Goal: Task Accomplishment & Management: Complete application form

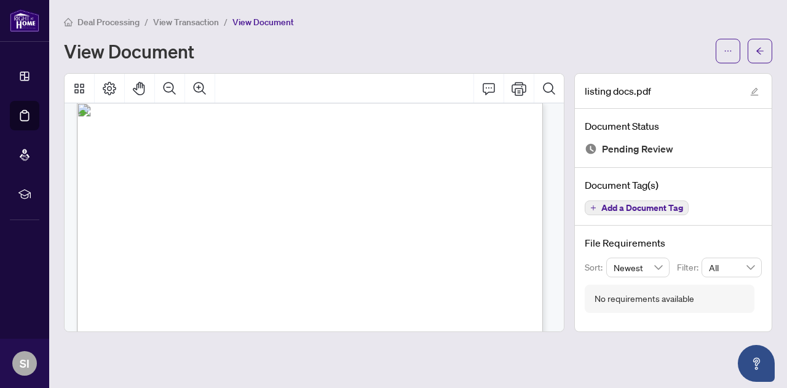
scroll to position [18347, 0]
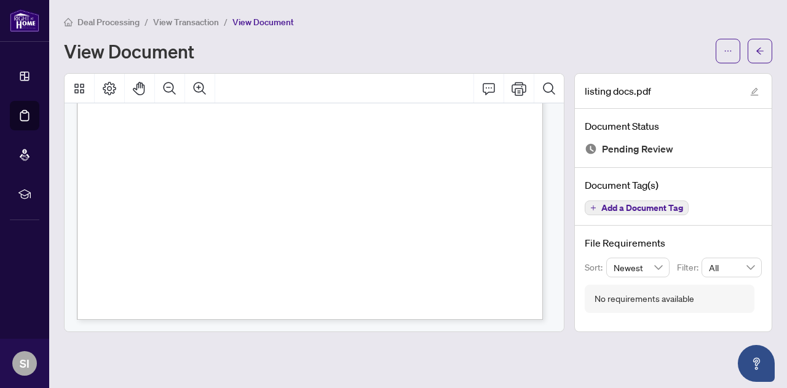
click at [408, 40] on div "View Document" at bounding box center [418, 51] width 708 height 25
click at [765, 47] on button "button" at bounding box center [760, 51] width 25 height 25
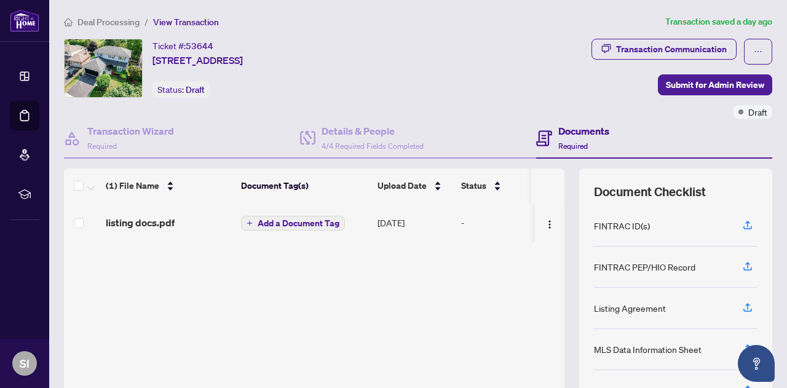
click at [259, 224] on span "Add a Document Tag" at bounding box center [299, 223] width 82 height 9
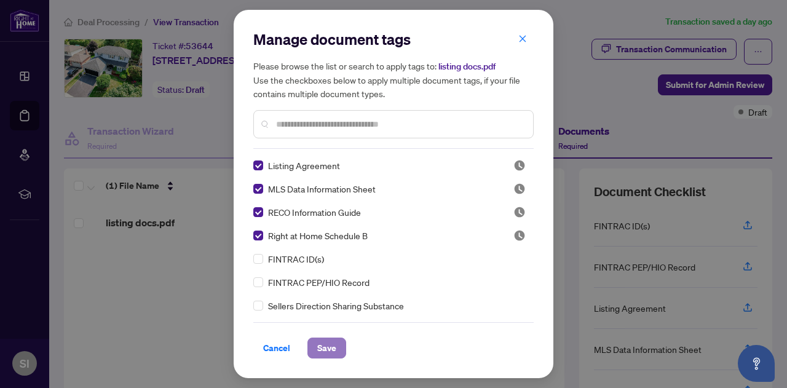
drag, startPoint x: 325, startPoint y: 352, endPoint x: 316, endPoint y: 346, distance: 10.9
click at [325, 352] on span "Save" at bounding box center [326, 348] width 19 height 20
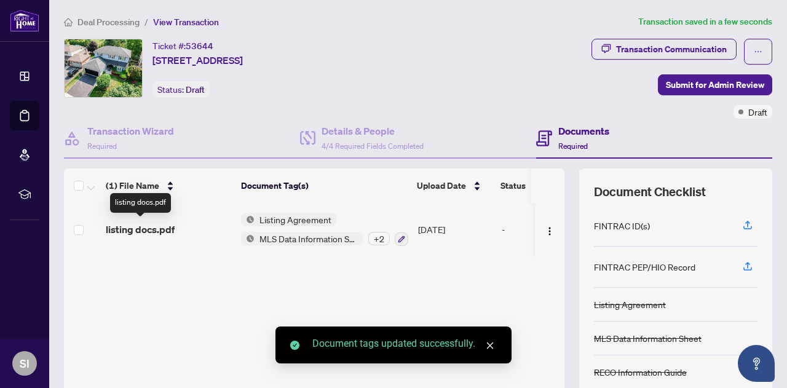
click at [156, 226] on span "listing docs.pdf" at bounding box center [140, 229] width 69 height 15
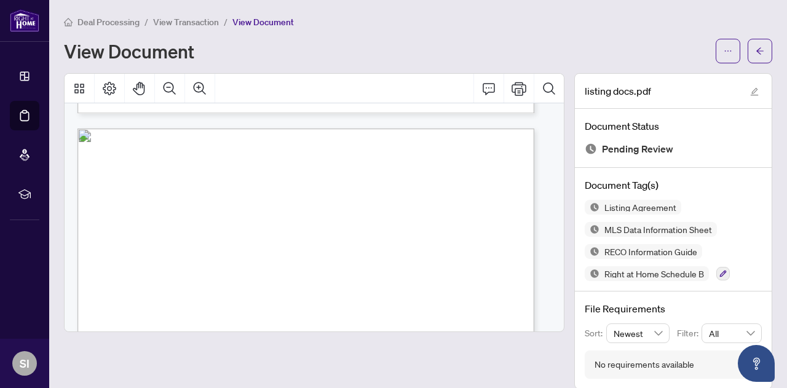
scroll to position [3617, 0]
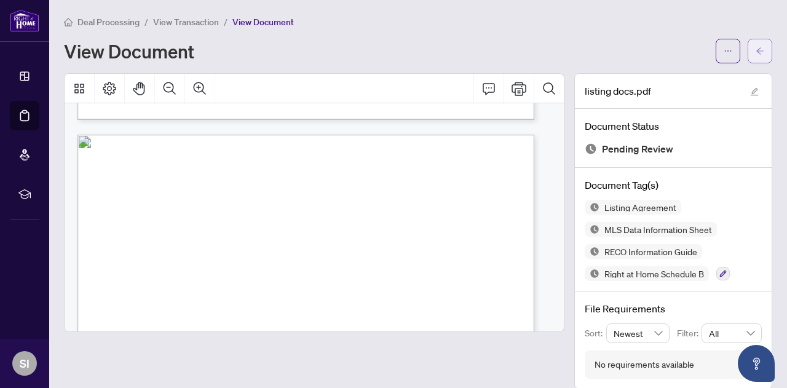
click at [756, 48] on icon "arrow-left" at bounding box center [760, 51] width 9 height 9
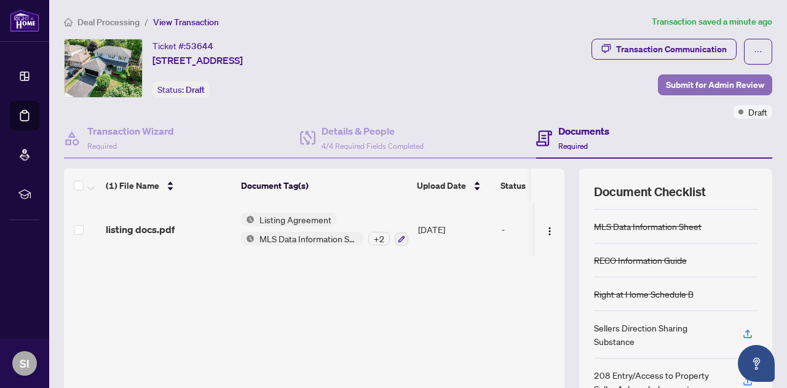
click at [695, 84] on span "Submit for Admin Review" at bounding box center [715, 85] width 98 height 20
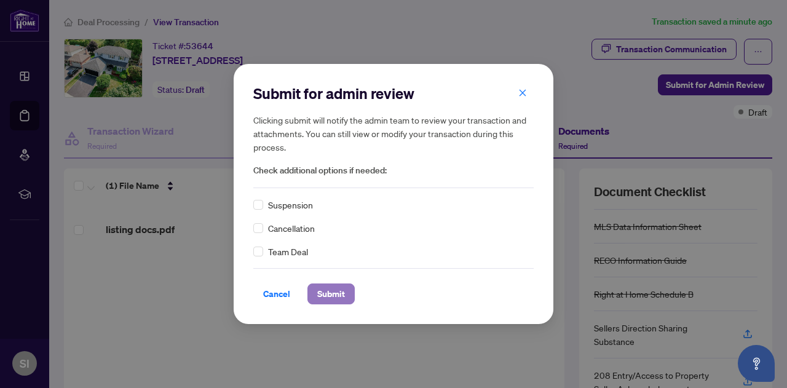
click at [335, 294] on span "Submit" at bounding box center [331, 294] width 28 height 20
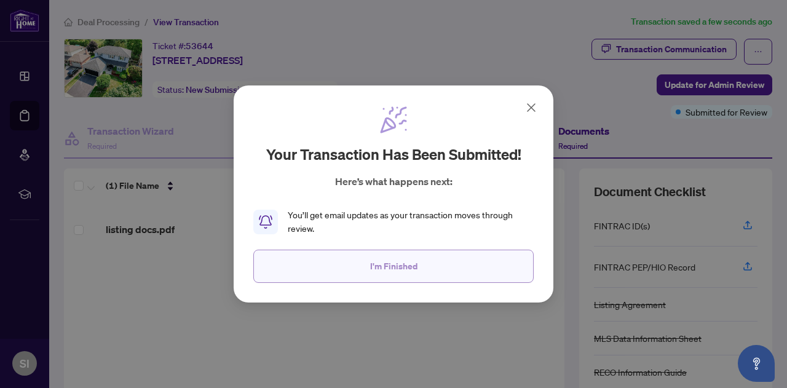
click at [393, 266] on span "I'm Finished" at bounding box center [393, 266] width 47 height 20
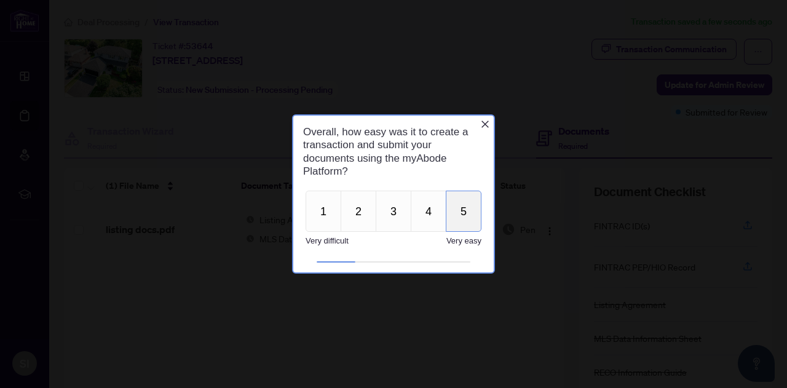
click at [466, 213] on button "5" at bounding box center [464, 211] width 36 height 41
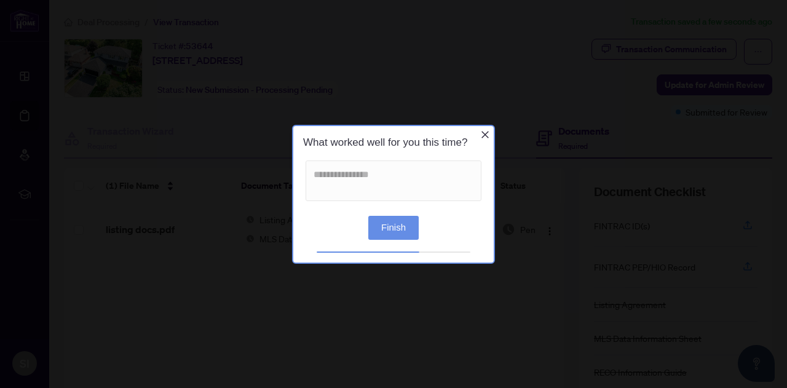
click at [397, 226] on button "Finish" at bounding box center [393, 227] width 50 height 24
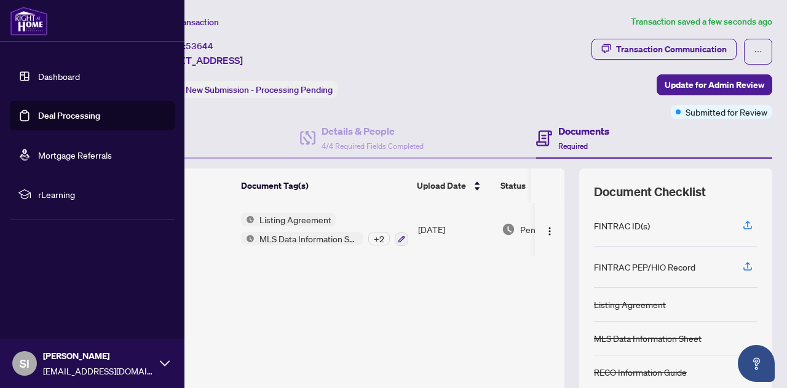
drag, startPoint x: 74, startPoint y: 114, endPoint x: 103, endPoint y: 120, distance: 29.5
click at [74, 114] on link "Deal Processing" at bounding box center [69, 115] width 62 height 11
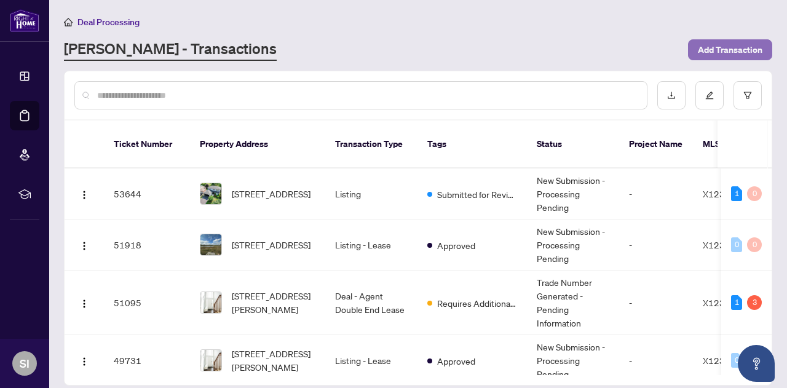
click at [745, 47] on span "Add Transaction" at bounding box center [730, 50] width 65 height 20
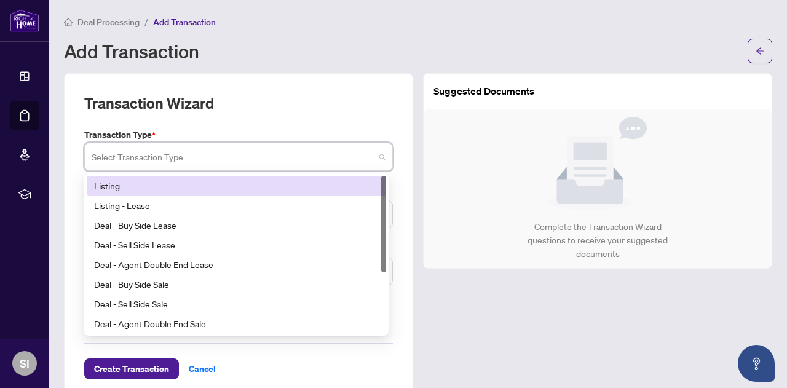
click at [150, 154] on input "search" at bounding box center [233, 158] width 283 height 27
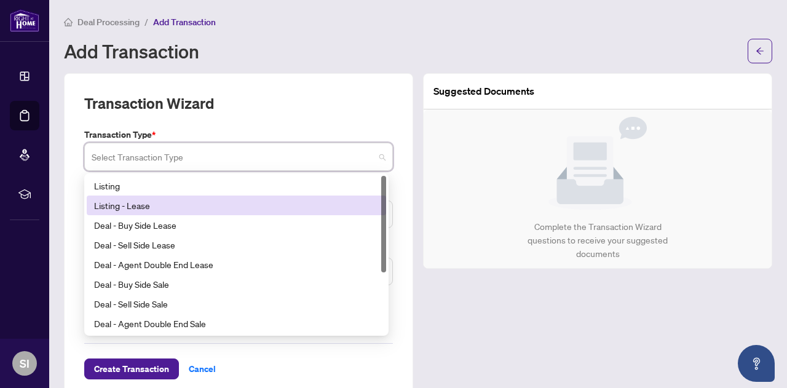
click at [142, 202] on div "Listing - Lease" at bounding box center [236, 206] width 285 height 14
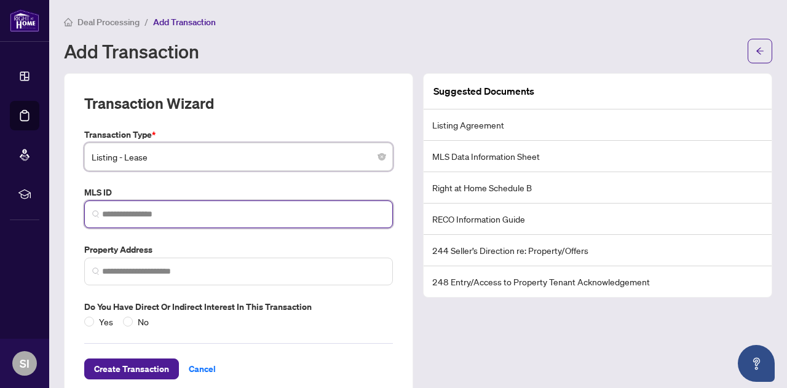
click at [132, 215] on input "search" at bounding box center [243, 214] width 283 height 13
drag, startPoint x: 140, startPoint y: 224, endPoint x: 143, endPoint y: 216, distance: 9.1
click at [140, 224] on span at bounding box center [238, 214] width 309 height 28
click at [146, 215] on input "search" at bounding box center [243, 214] width 283 height 13
paste input "*********"
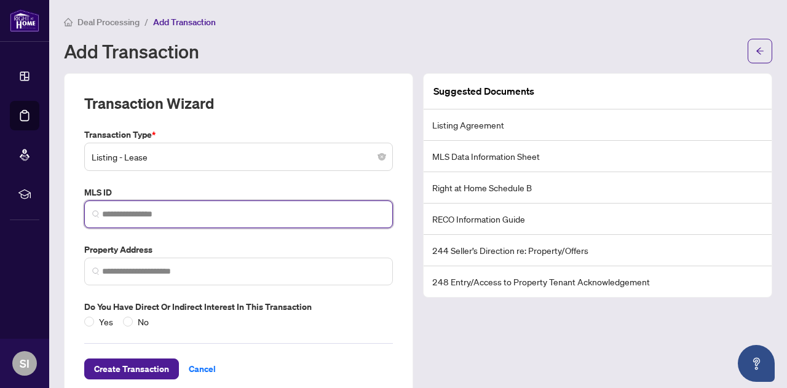
type input "*********"
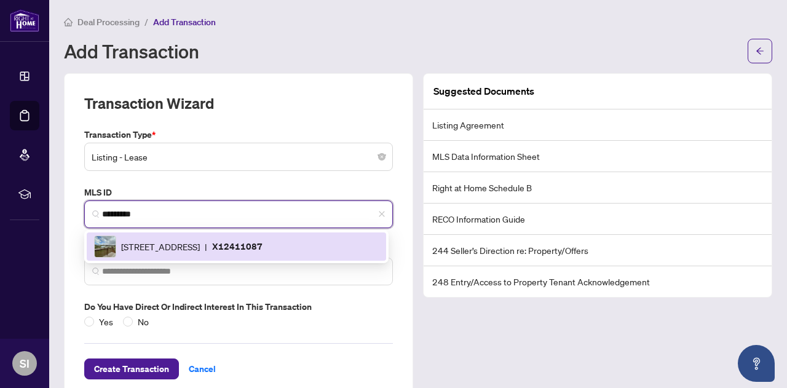
click at [194, 256] on div "[STREET_ADDRESS] | X12411087" at bounding box center [236, 246] width 285 height 22
type input "**********"
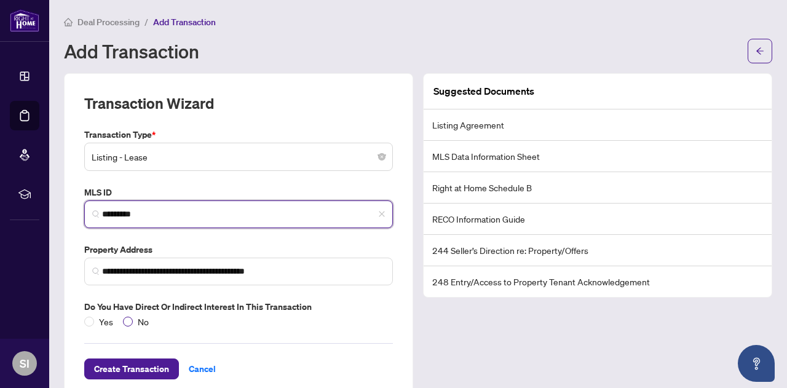
type input "*********"
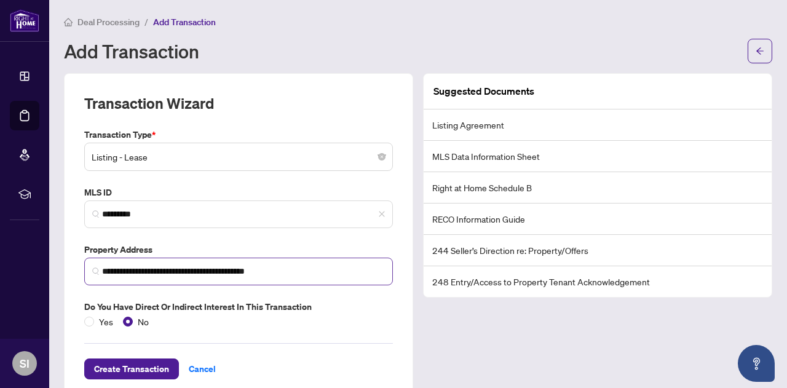
scroll to position [23, 0]
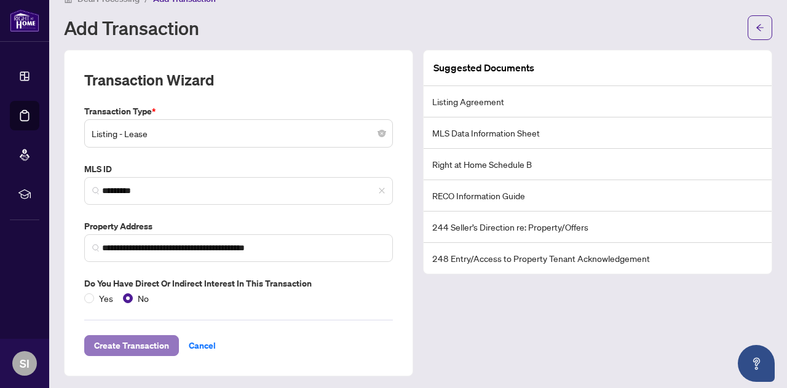
click at [130, 340] on span "Create Transaction" at bounding box center [131, 346] width 75 height 20
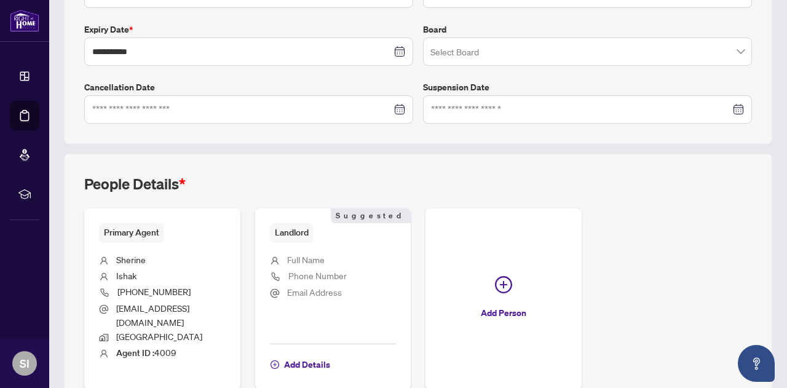
scroll to position [366, 0]
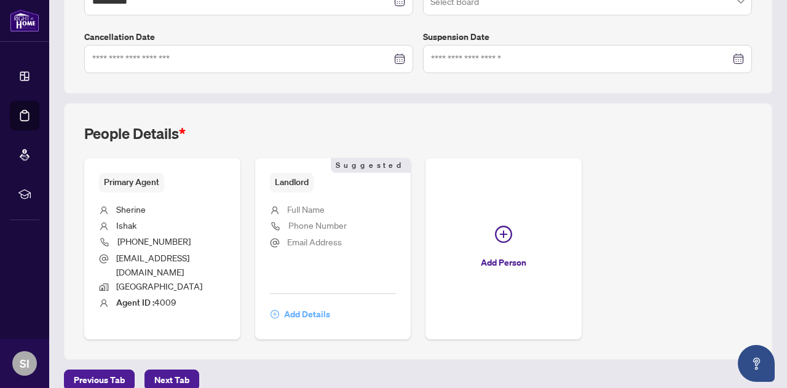
click at [330, 304] on span "Add Details" at bounding box center [307, 314] width 46 height 20
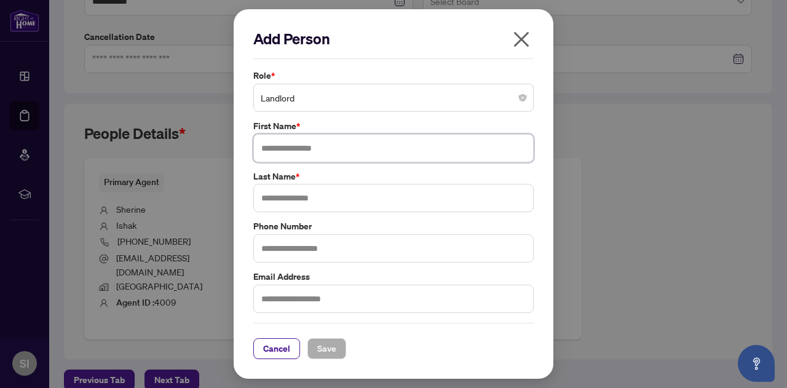
click at [290, 151] on input "text" at bounding box center [393, 148] width 280 height 28
drag, startPoint x: 258, startPoint y: 146, endPoint x: 286, endPoint y: 149, distance: 28.5
click at [301, 146] on input "*****" at bounding box center [393, 148] width 280 height 28
paste input "**********"
drag, startPoint x: 302, startPoint y: 146, endPoint x: 366, endPoint y: 150, distance: 64.1
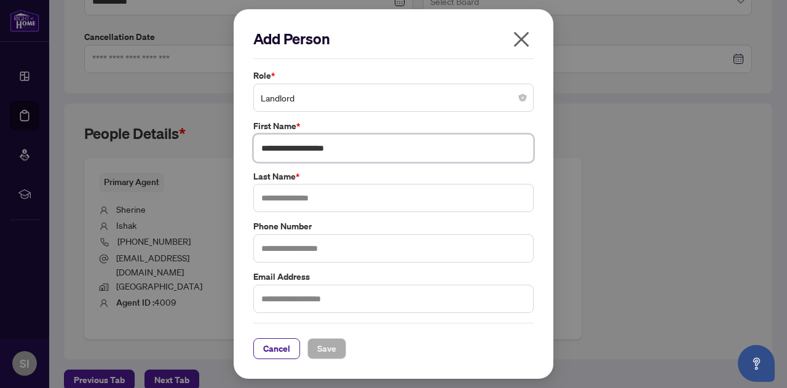
click at [367, 149] on input "**********" at bounding box center [393, 148] width 280 height 28
type input "********"
type input "**********"
click at [358, 159] on input "********" at bounding box center [393, 148] width 280 height 28
click at [330, 347] on span "Save" at bounding box center [326, 349] width 19 height 20
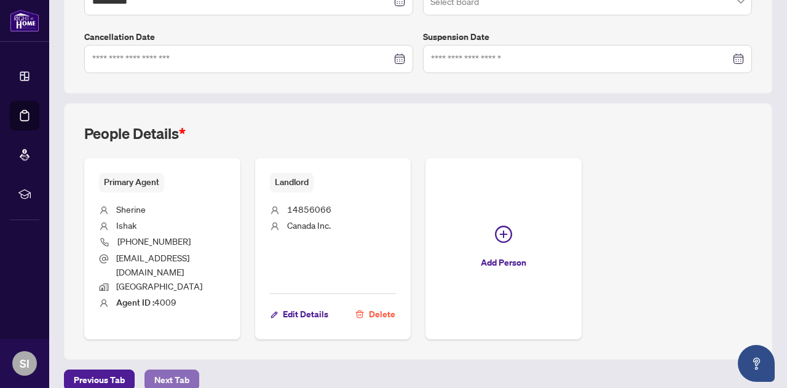
click at [184, 370] on span "Next Tab" at bounding box center [171, 380] width 35 height 20
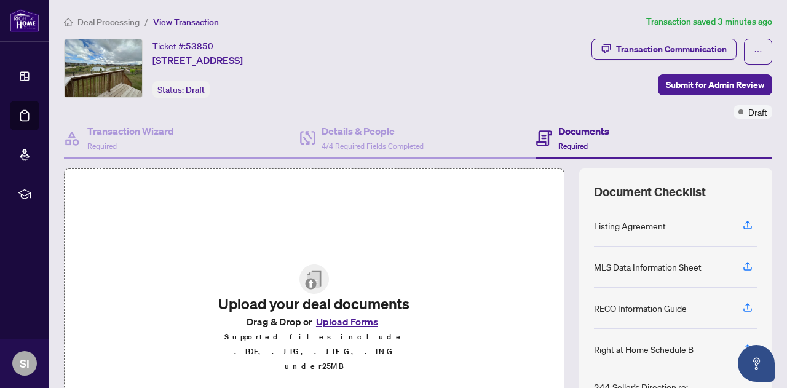
click at [310, 294] on img at bounding box center [314, 279] width 30 height 30
click at [328, 330] on button "Upload Forms" at bounding box center [346, 322] width 69 height 16
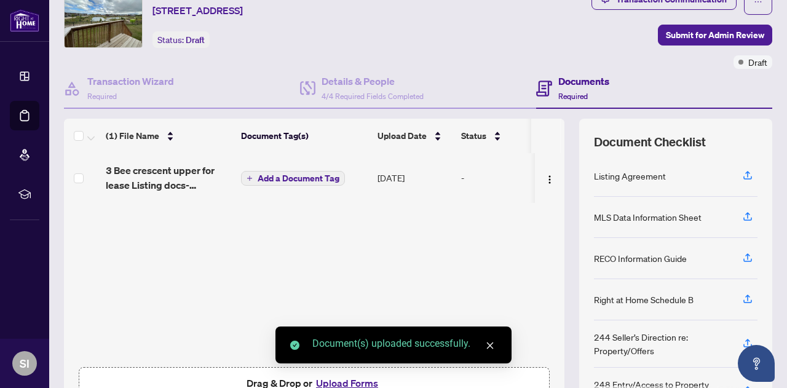
scroll to position [61, 0]
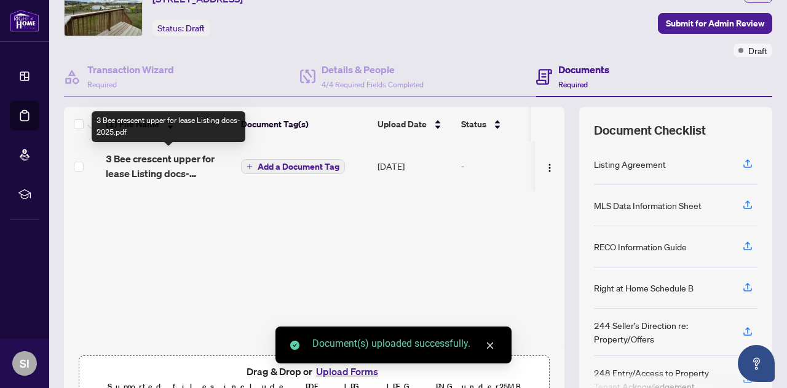
click at [189, 160] on span "3 Bee crescent upper for lease Listing docs- 2025.pdf" at bounding box center [168, 166] width 125 height 30
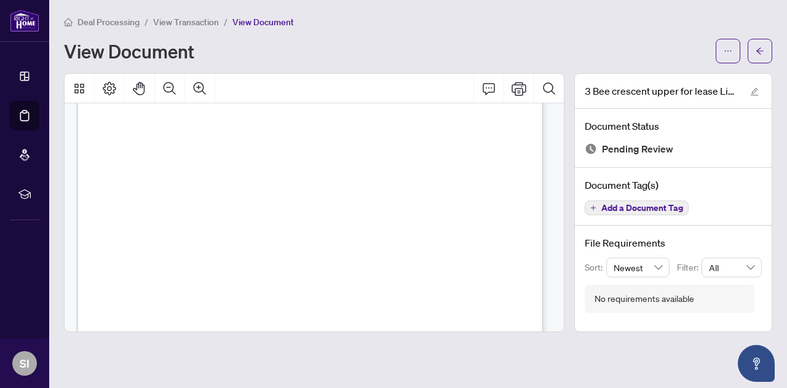
scroll to position [13218, 0]
click at [421, 358] on main "Deal Processing / View Transaction / View Document View Document [STREET_ADDRES…" at bounding box center [418, 194] width 738 height 388
click at [765, 50] on button "button" at bounding box center [760, 51] width 25 height 25
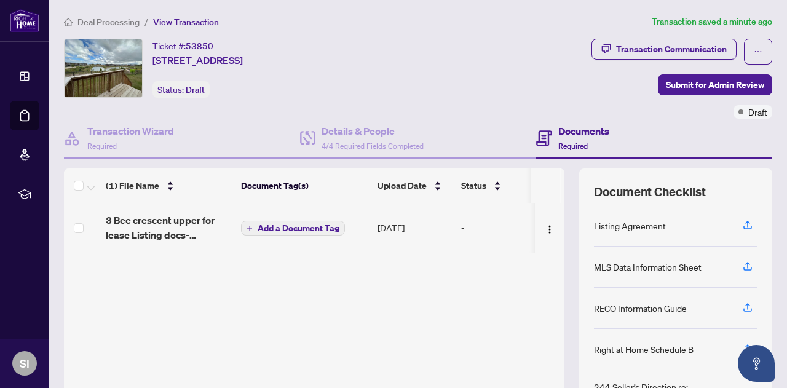
click at [307, 226] on span "Add a Document Tag" at bounding box center [299, 228] width 82 height 9
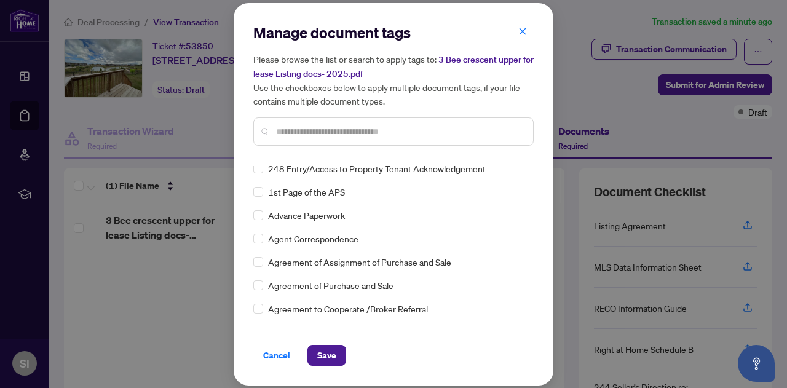
scroll to position [123, 0]
drag, startPoint x: 327, startPoint y: 356, endPoint x: 314, endPoint y: 349, distance: 15.4
click at [327, 355] on span "Save" at bounding box center [326, 356] width 19 height 20
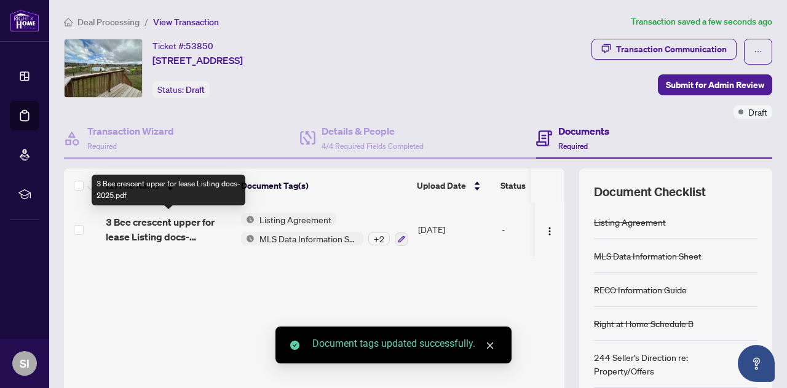
click at [159, 225] on span "3 Bee crescent upper for lease Listing docs- 2025.pdf" at bounding box center [168, 230] width 125 height 30
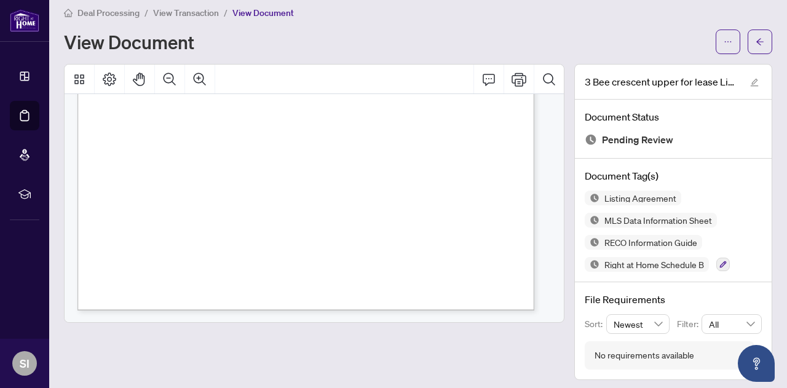
scroll to position [14, 0]
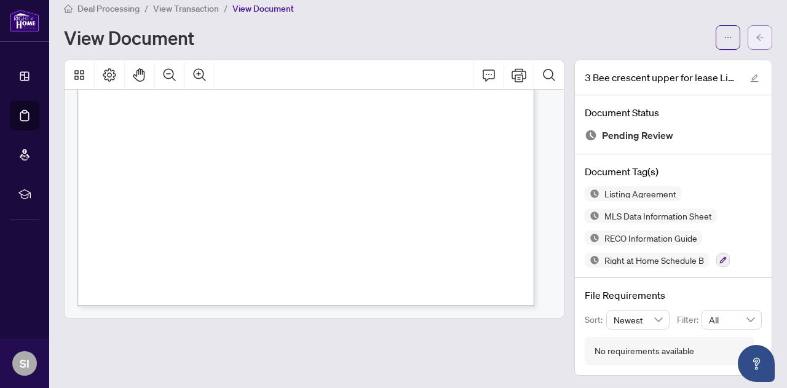
click at [756, 38] on icon "arrow-left" at bounding box center [760, 37] width 9 height 9
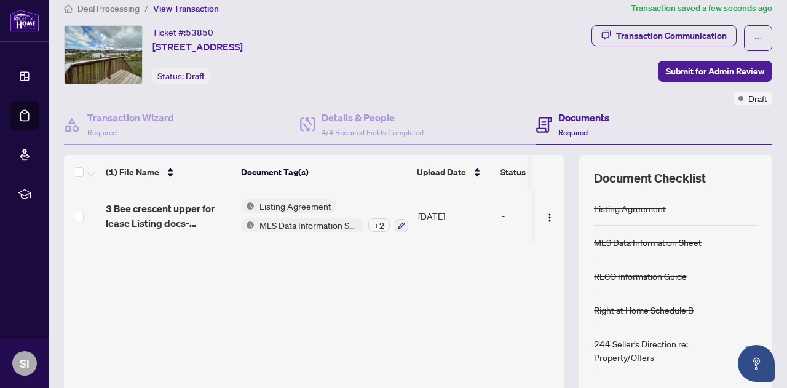
scroll to position [125, 0]
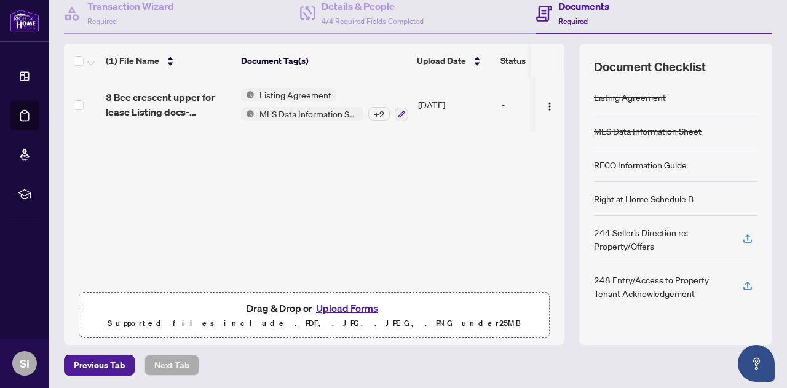
drag, startPoint x: 343, startPoint y: 157, endPoint x: 366, endPoint y: 154, distance: 23.0
click at [343, 158] on div "3 Bee crescent upper for lease Listing docs- 2025.pdf Listing Agreement MLS Dat…" at bounding box center [314, 182] width 500 height 208
drag, startPoint x: 213, startPoint y: 183, endPoint x: 116, endPoint y: 140, distance: 106.6
click at [213, 183] on div "3 Bee crescent upper for lease Listing docs- 2025.pdf Listing Agreement MLS Dat…" at bounding box center [314, 182] width 500 height 208
click at [369, 213] on div "3 Bee crescent upper for lease Listing docs- 2025.pdf Listing Agreement MLS Dat…" at bounding box center [314, 182] width 500 height 208
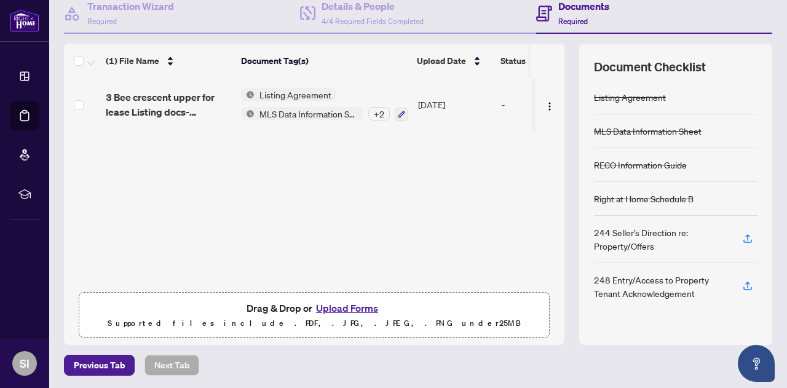
drag, startPoint x: 360, startPoint y: 208, endPoint x: 355, endPoint y: 214, distance: 7.0
click at [359, 212] on div "3 Bee crescent upper for lease Listing docs- 2025.pdf Listing Agreement MLS Dat…" at bounding box center [314, 182] width 500 height 208
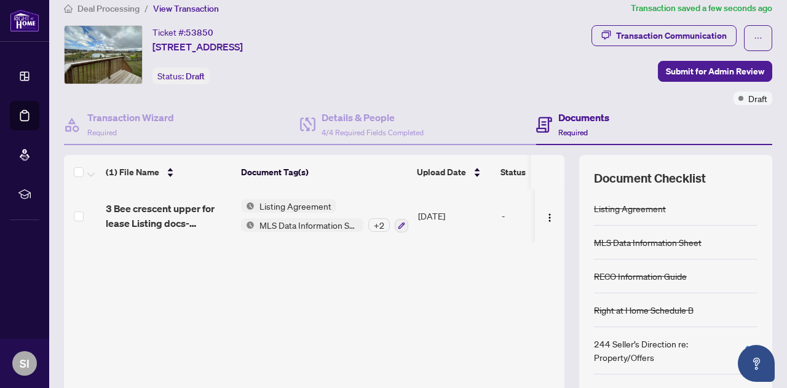
scroll to position [0, 0]
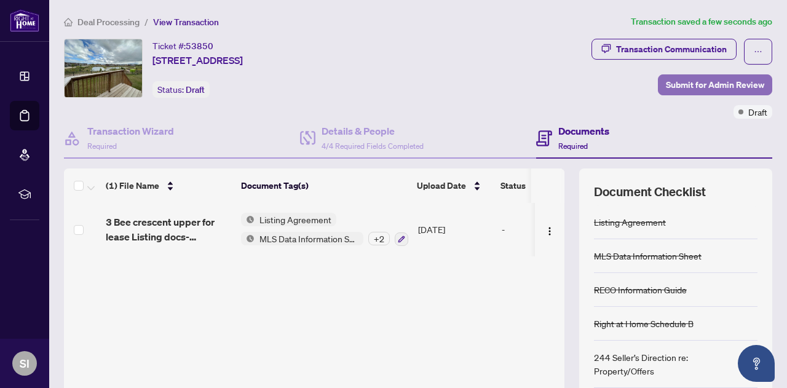
click at [682, 84] on span "Submit for Admin Review" at bounding box center [715, 85] width 98 height 20
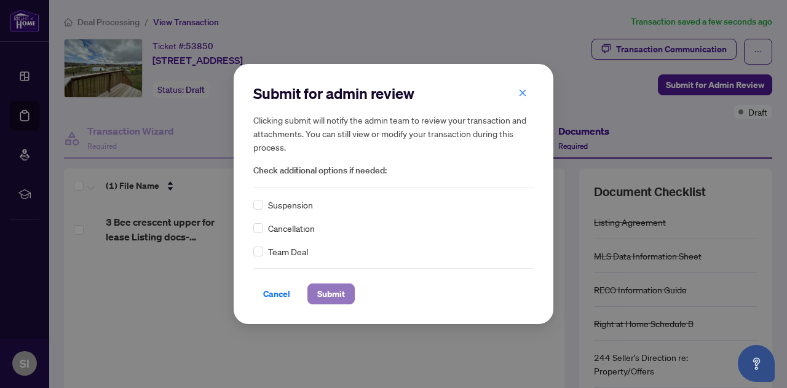
click at [324, 298] on span "Submit" at bounding box center [331, 294] width 28 height 20
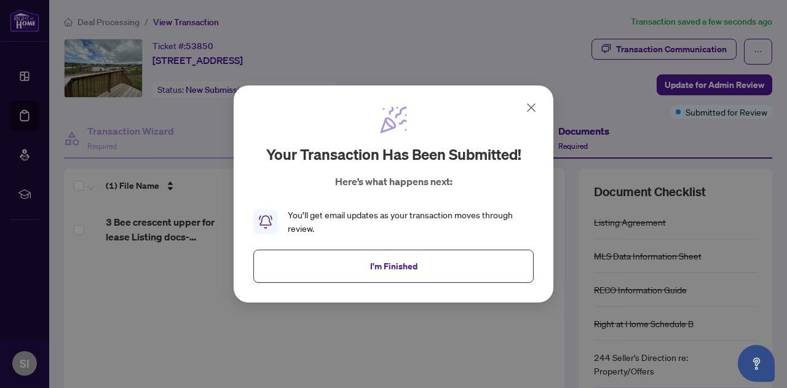
drag, startPoint x: 542, startPoint y: 104, endPoint x: 534, endPoint y: 106, distance: 9.0
click at [542, 104] on div "Your transaction has been submitted! Here’s what happens next: You’ll get email…" at bounding box center [394, 194] width 320 height 218
click at [530, 106] on icon at bounding box center [531, 107] width 15 height 15
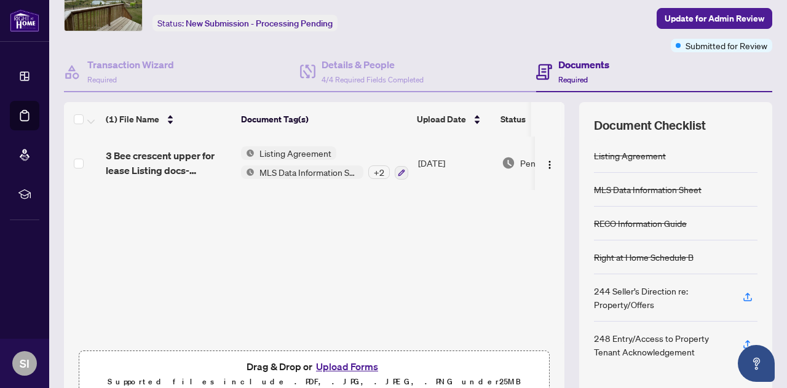
scroll to position [125, 0]
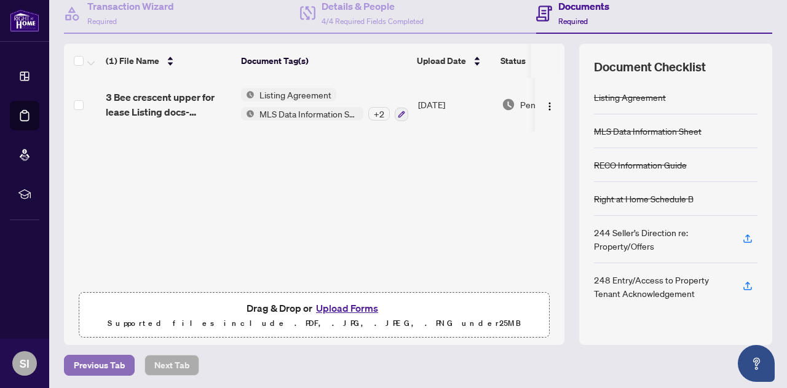
click at [99, 362] on span "Previous Tab" at bounding box center [99, 365] width 51 height 20
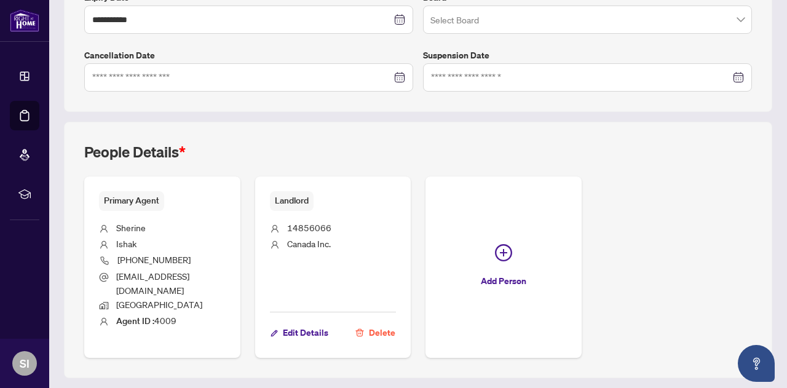
scroll to position [366, 0]
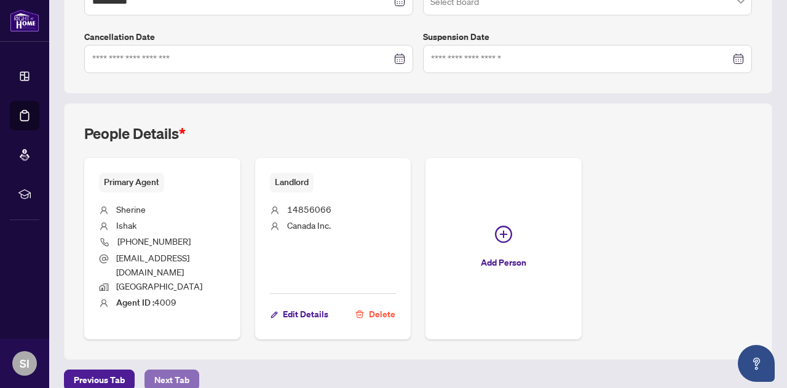
click at [175, 370] on span "Next Tab" at bounding box center [171, 380] width 35 height 20
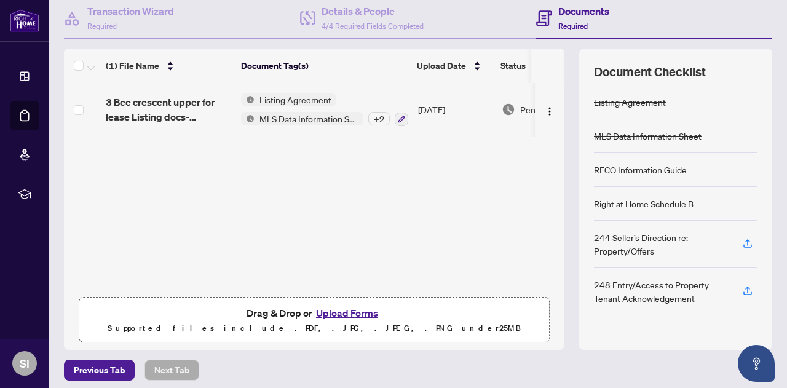
scroll to position [125, 0]
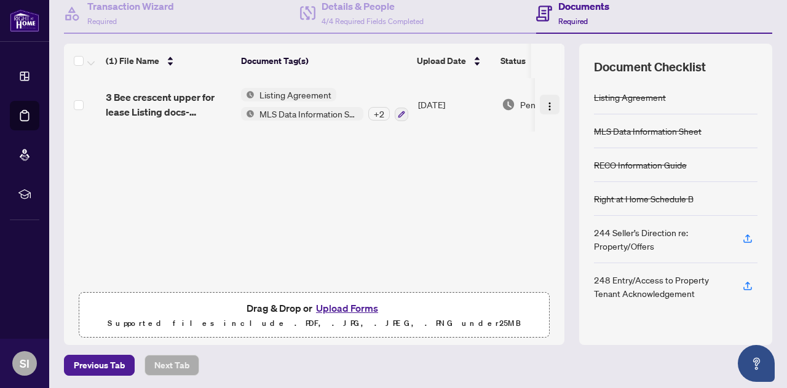
click at [545, 103] on img "button" at bounding box center [550, 106] width 10 height 10
click at [456, 197] on div "3 Bee crescent upper for lease Listing docs- 2025.pdf Listing Agreement MLS Dat…" at bounding box center [314, 182] width 500 height 208
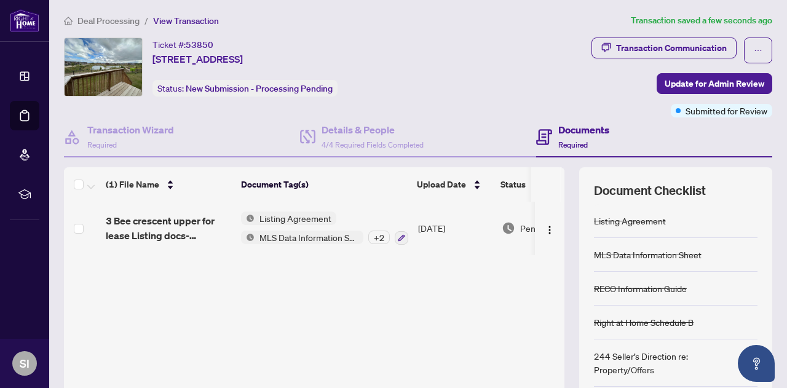
scroll to position [0, 0]
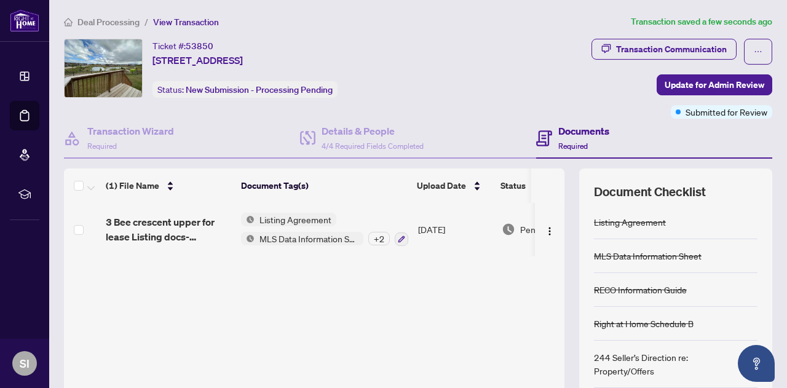
click at [576, 130] on h4 "Documents" at bounding box center [583, 131] width 51 height 15
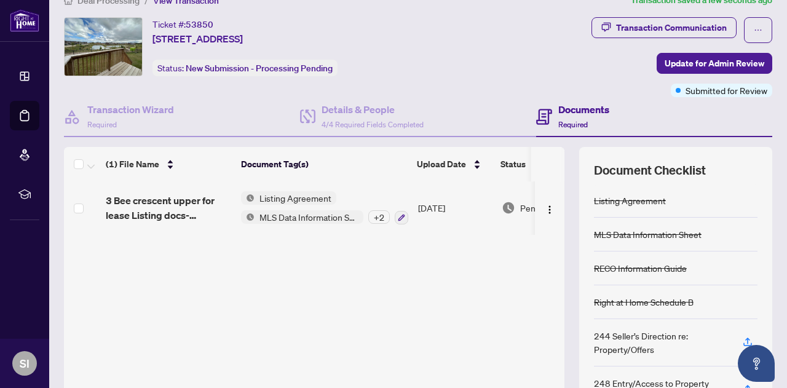
scroll to position [2, 0]
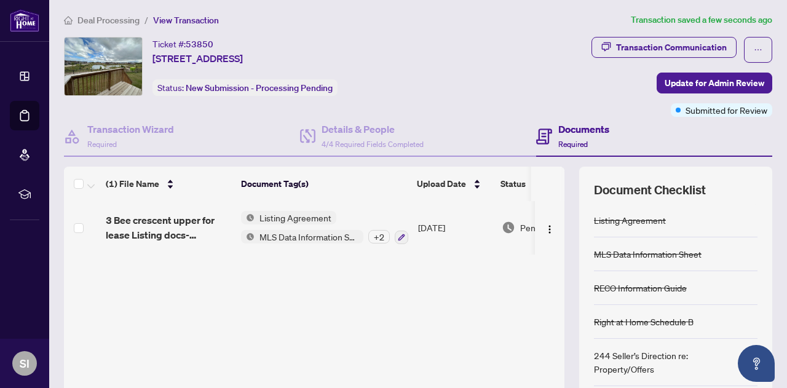
click at [689, 78] on span "Update for Admin Review" at bounding box center [715, 83] width 100 height 20
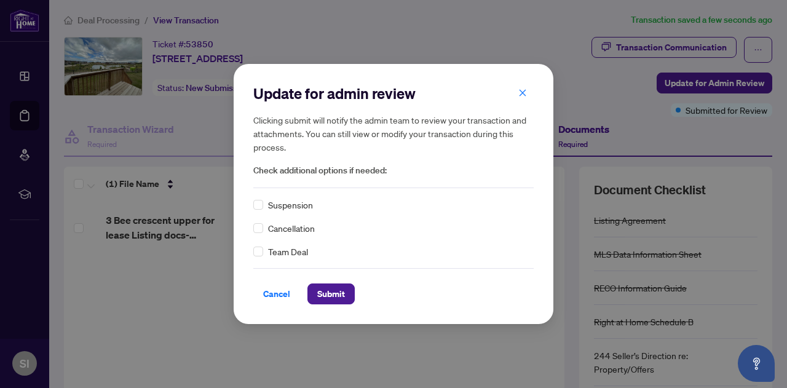
click at [525, 95] on icon "close" at bounding box center [522, 93] width 9 height 9
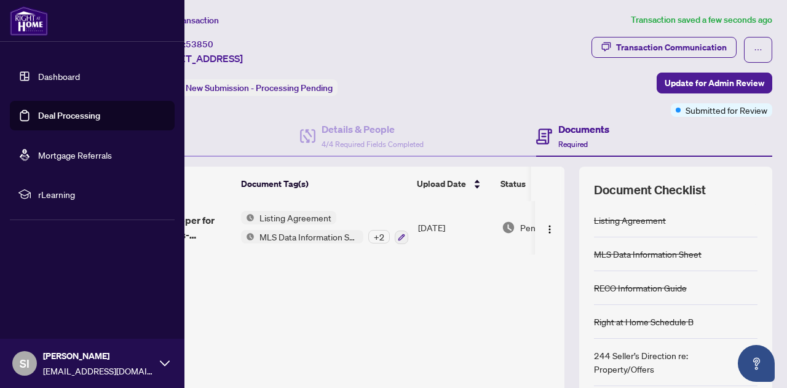
click at [51, 76] on link "Dashboard" at bounding box center [59, 76] width 42 height 11
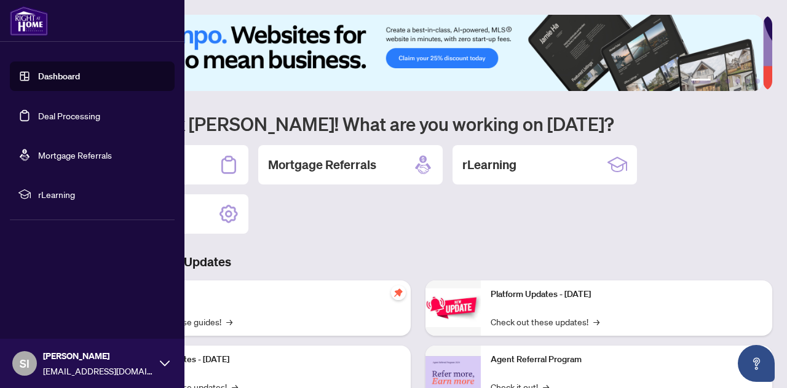
click at [85, 117] on link "Deal Processing" at bounding box center [69, 115] width 62 height 11
